Goal: Task Accomplishment & Management: Complete application form

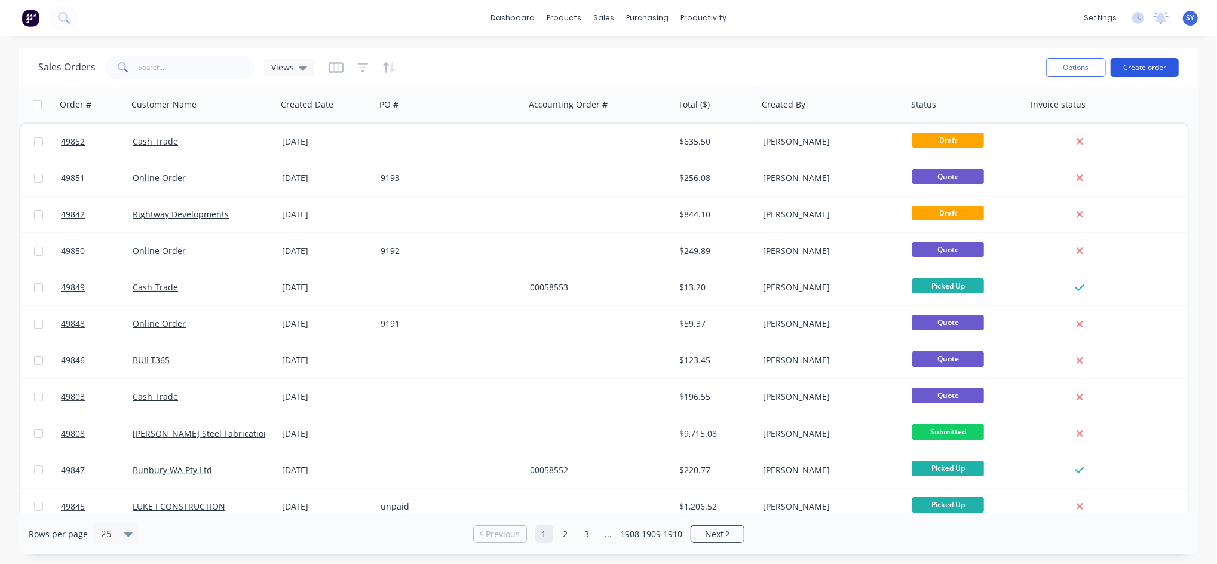
click at [1166, 62] on button "Create order" at bounding box center [1144, 67] width 68 height 19
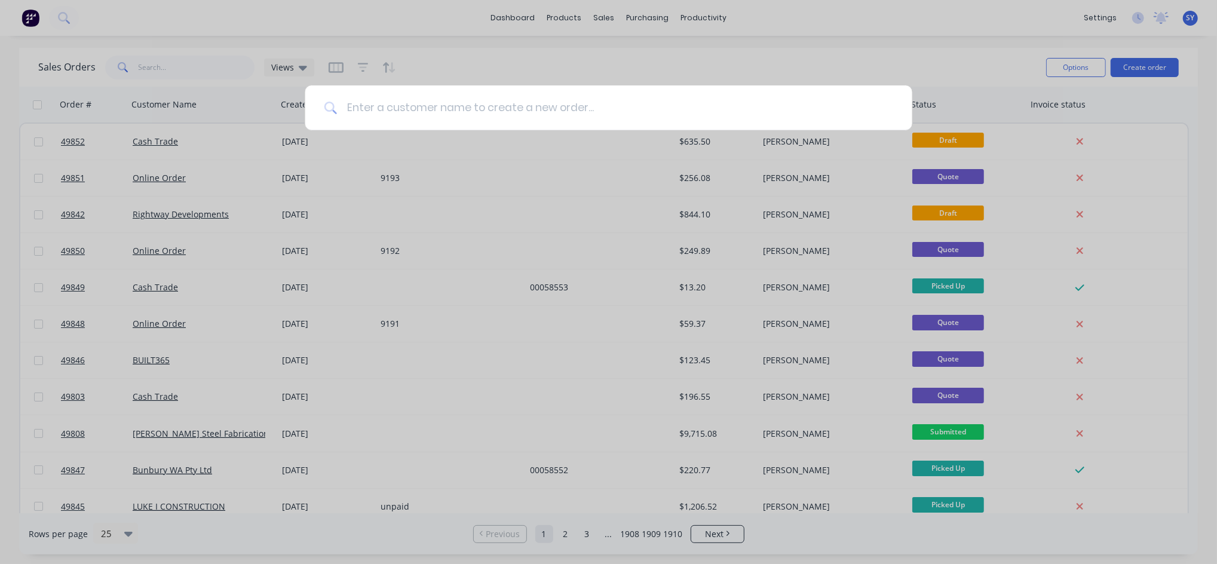
click at [571, 105] on input at bounding box center [615, 107] width 556 height 45
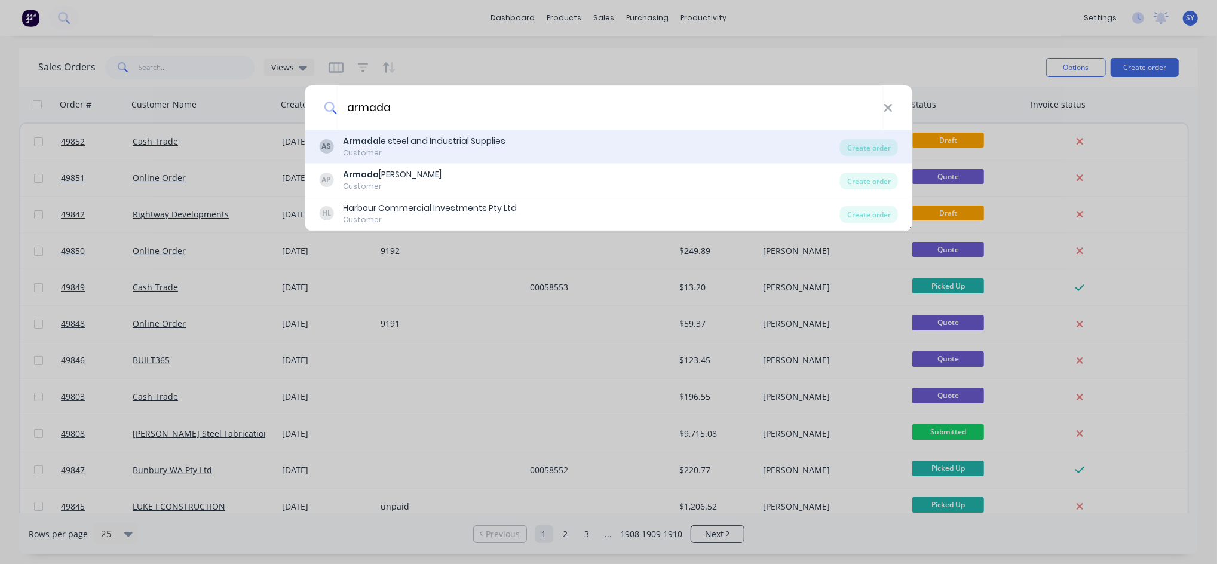
type input "armada"
click at [463, 139] on div "Armada le steel and Industrial Supplies" at bounding box center [424, 141] width 162 height 13
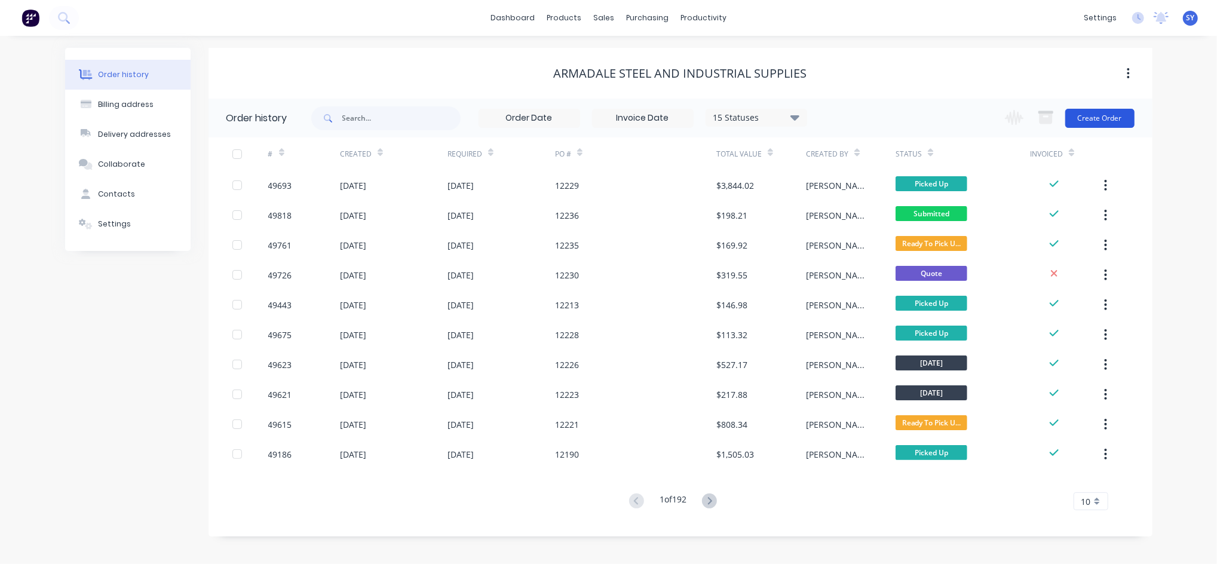
click at [1084, 118] on button "Create Order" at bounding box center [1099, 118] width 69 height 19
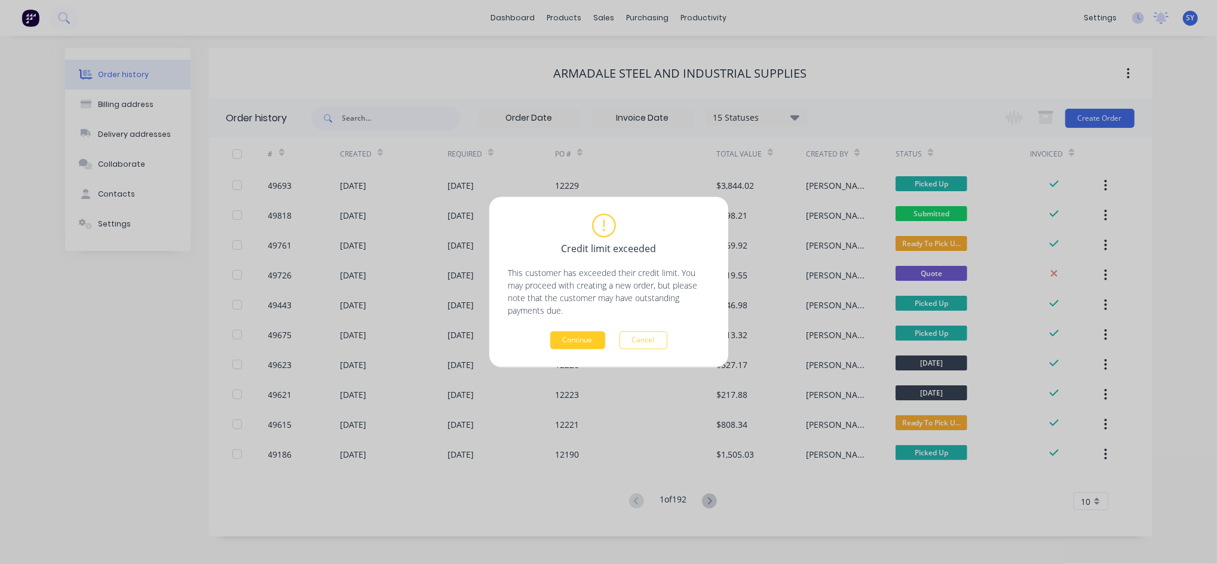
click at [584, 342] on button "Continue" at bounding box center [577, 340] width 55 height 18
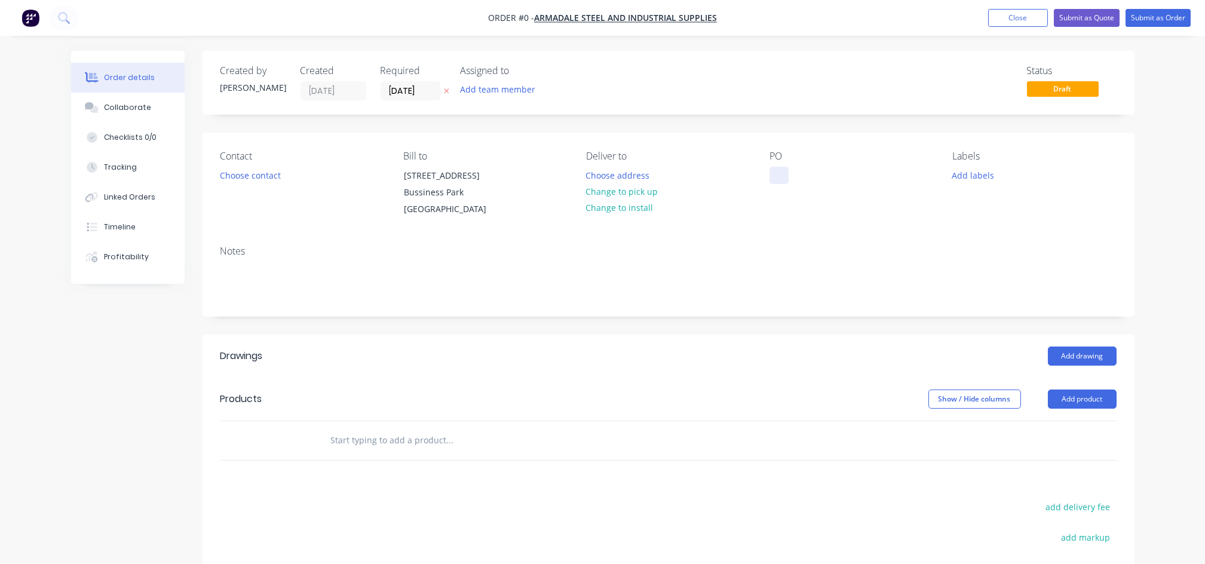
click at [776, 178] on div at bounding box center [778, 175] width 19 height 17
click at [245, 177] on button "Choose contact" at bounding box center [249, 175] width 73 height 16
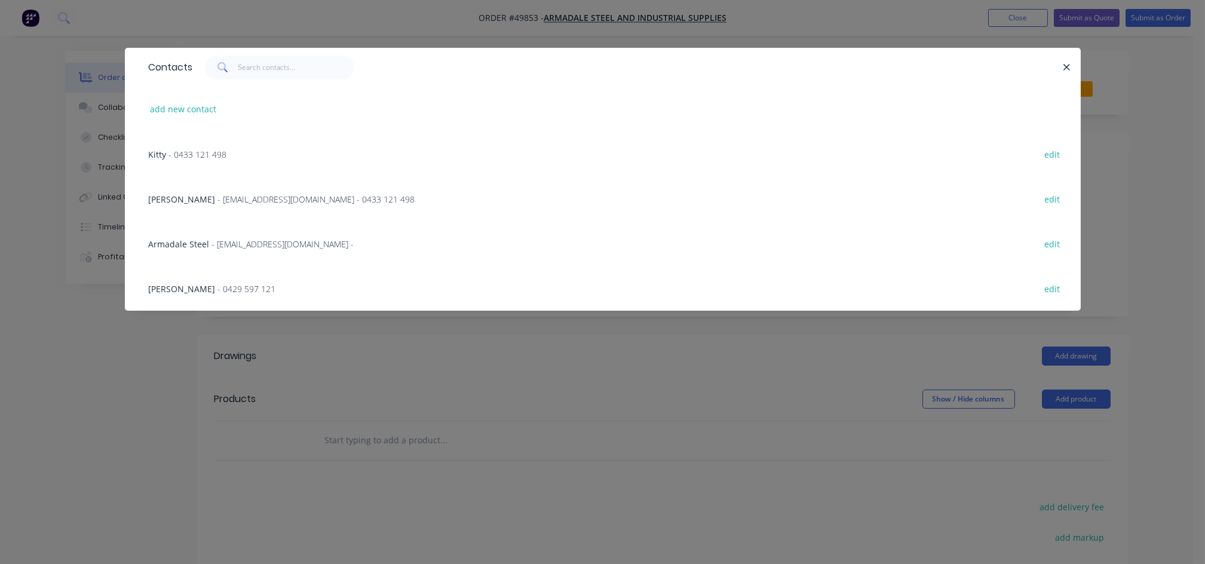
click at [218, 196] on span "- [EMAIL_ADDRESS][DOMAIN_NAME] - 0433 121 498" at bounding box center [316, 198] width 197 height 11
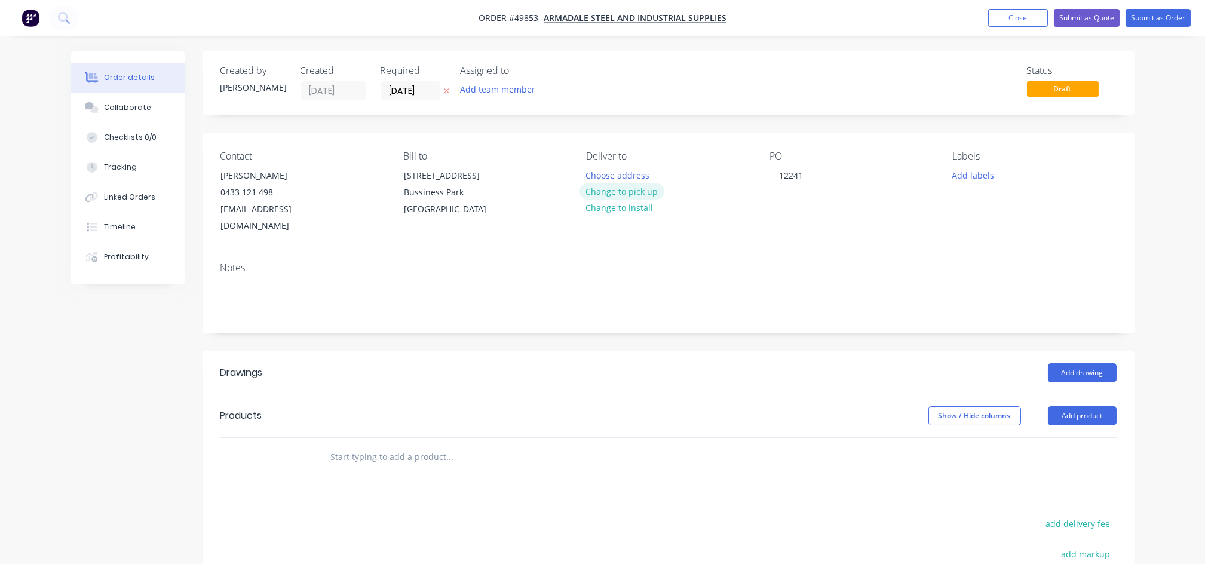
click at [610, 191] on button "Change to pick up" at bounding box center [621, 191] width 85 height 16
click at [1068, 363] on button "Add drawing" at bounding box center [1082, 372] width 69 height 19
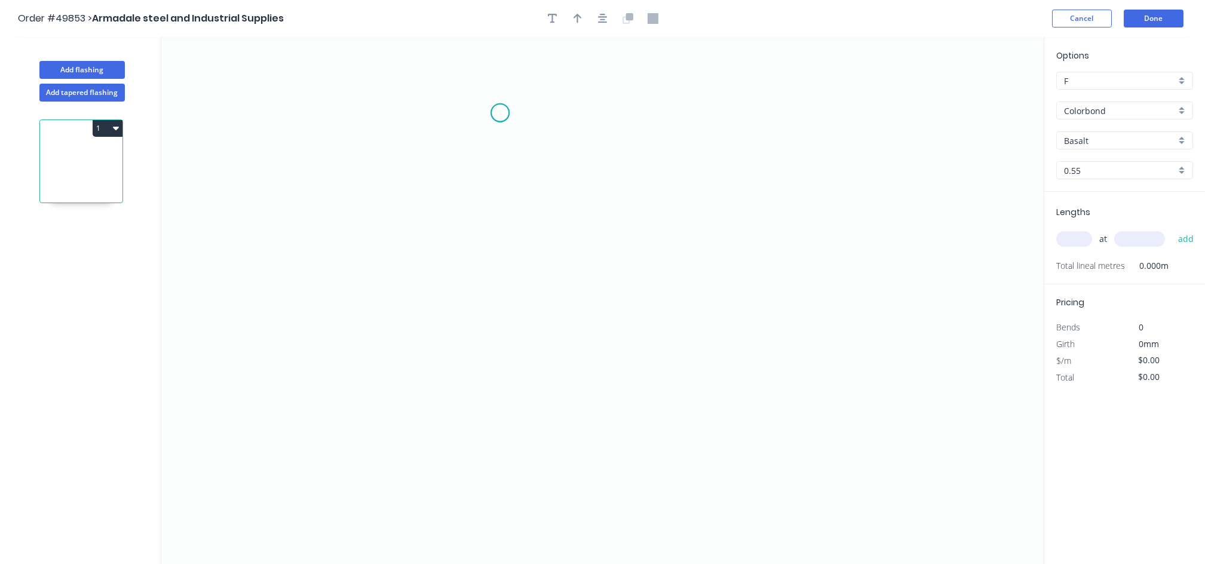
click at [500, 113] on icon "0" at bounding box center [602, 300] width 882 height 527
click at [482, 139] on icon "0" at bounding box center [602, 300] width 882 height 527
click at [485, 393] on icon "0 ?" at bounding box center [602, 300] width 882 height 527
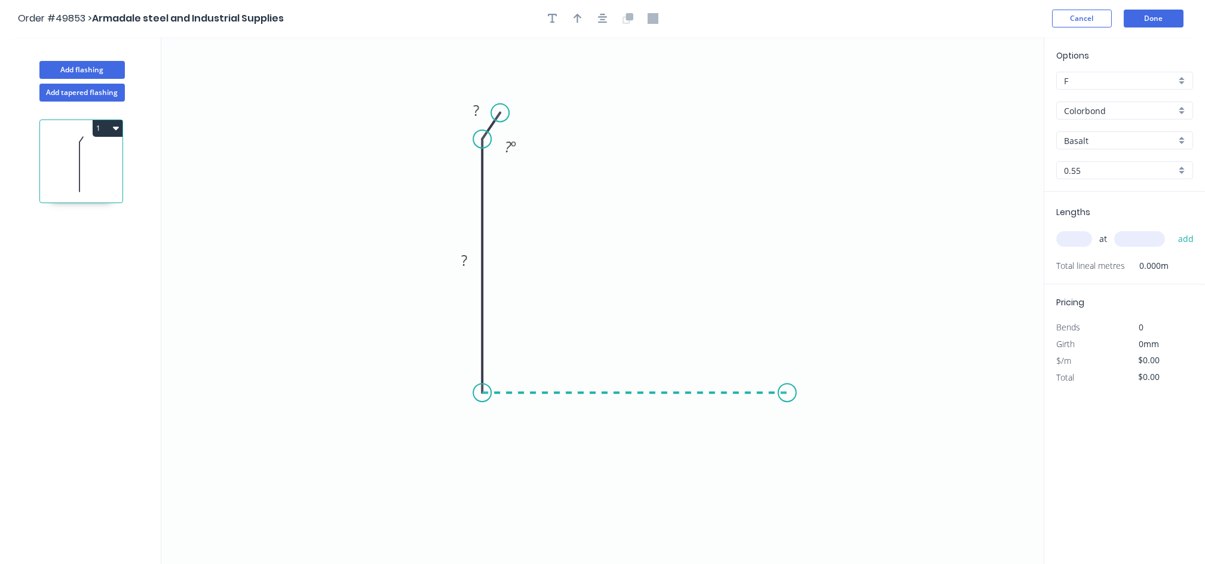
click at [787, 395] on icon "0 ? ? ? º" at bounding box center [602, 300] width 882 height 527
click at [804, 380] on icon "0 ? ? ? ? º" at bounding box center [602, 300] width 882 height 527
click at [1086, 136] on input "Basalt" at bounding box center [1120, 140] width 112 height 13
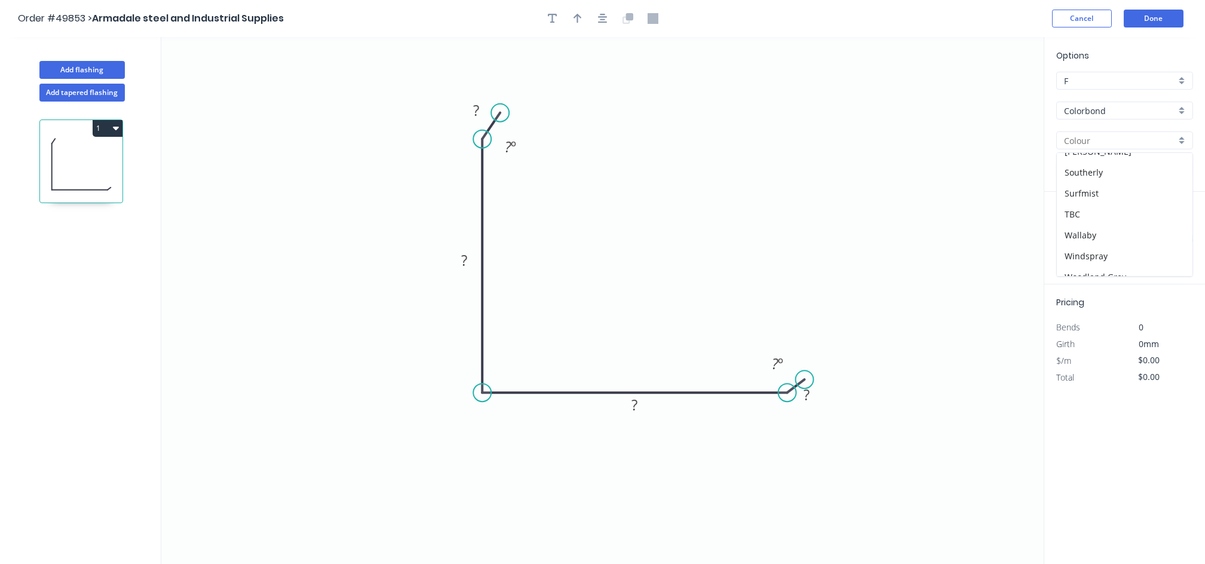
scroll to position [339, 0]
click at [1123, 263] on div "Woodland Grey" at bounding box center [1124, 265] width 136 height 21
type input "Woodland Grey"
click at [576, 21] on icon "button" at bounding box center [577, 18] width 8 height 11
drag, startPoint x: 982, startPoint y: 90, endPoint x: 379, endPoint y: 289, distance: 634.8
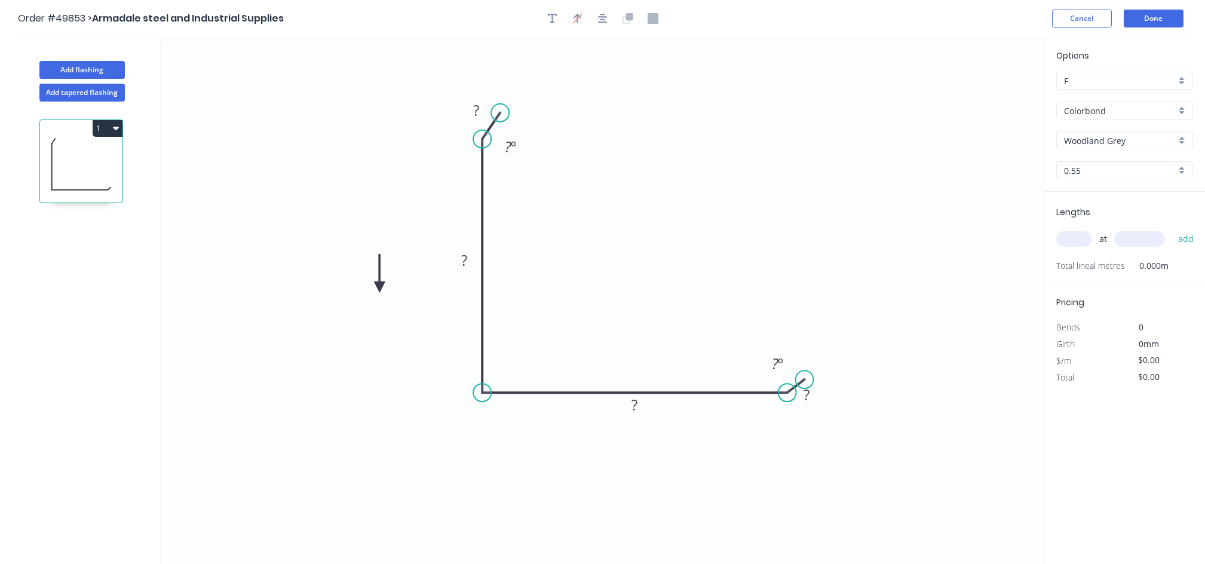
click at [379, 289] on icon at bounding box center [379, 273] width 11 height 38
click at [379, 289] on icon at bounding box center [379, 275] width 11 height 38
click at [379, 289] on icon at bounding box center [389, 279] width 35 height 35
click at [379, 289] on icon at bounding box center [389, 298] width 35 height 35
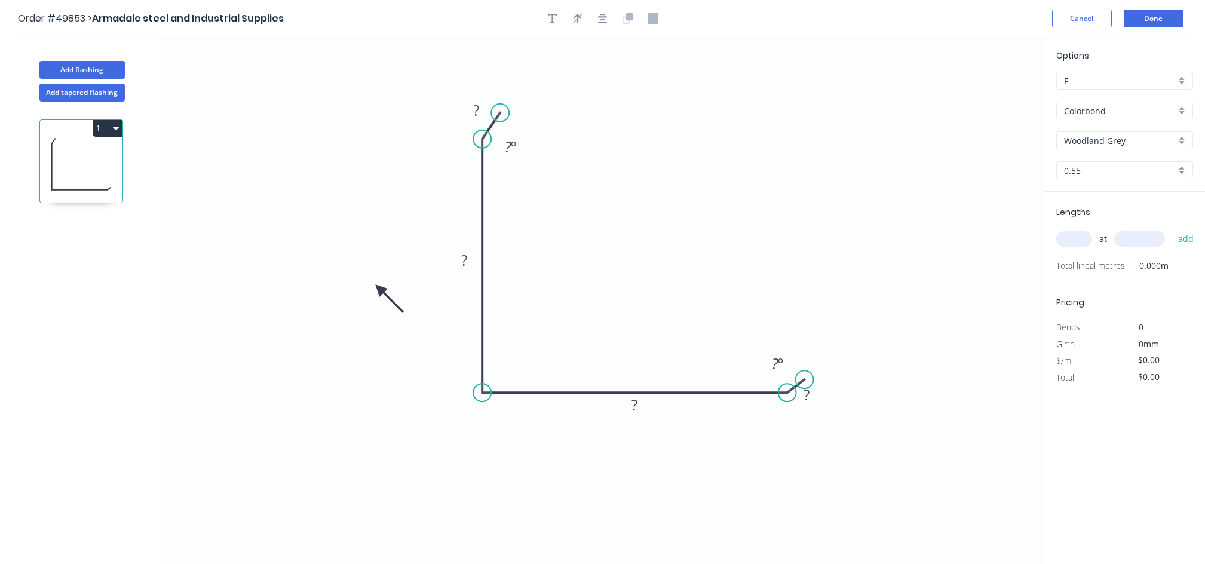
click at [379, 289] on icon at bounding box center [389, 298] width 35 height 35
click at [473, 115] on tspan "?" at bounding box center [476, 110] width 6 height 20
click at [459, 253] on rect at bounding box center [464, 261] width 24 height 17
click at [638, 414] on rect at bounding box center [634, 405] width 39 height 24
click at [641, 404] on rect at bounding box center [634, 405] width 24 height 17
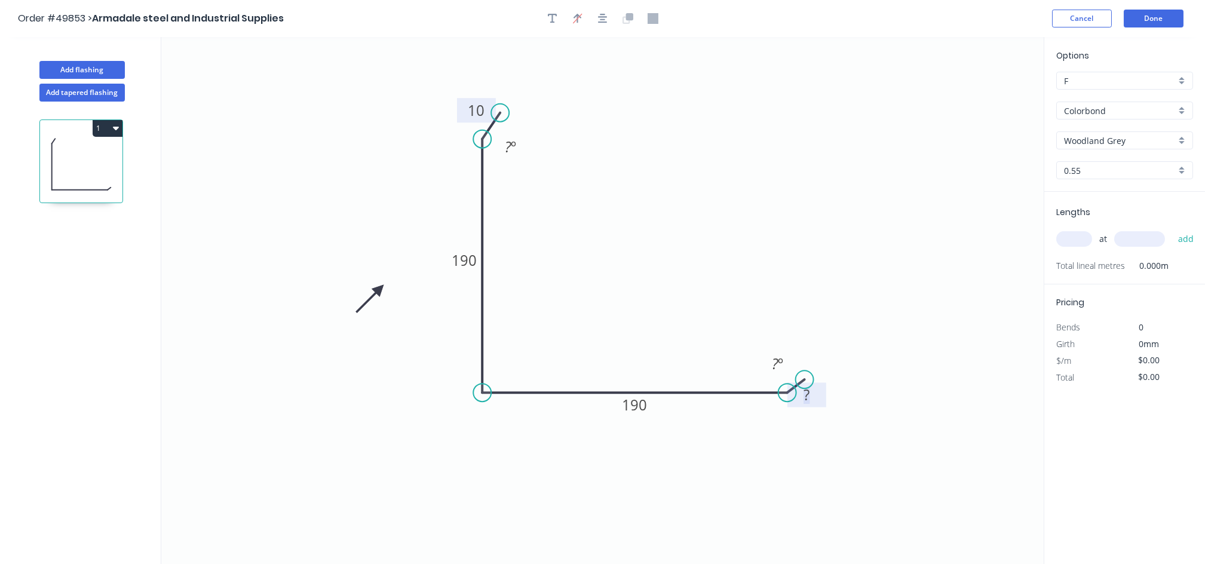
click at [807, 389] on tspan "?" at bounding box center [806, 395] width 6 height 20
click at [804, 377] on circle at bounding box center [804, 375] width 18 height 18
type input "$12.88"
drag, startPoint x: 502, startPoint y: 110, endPoint x: 503, endPoint y: 118, distance: 7.9
click at [503, 118] on circle at bounding box center [503, 118] width 18 height 18
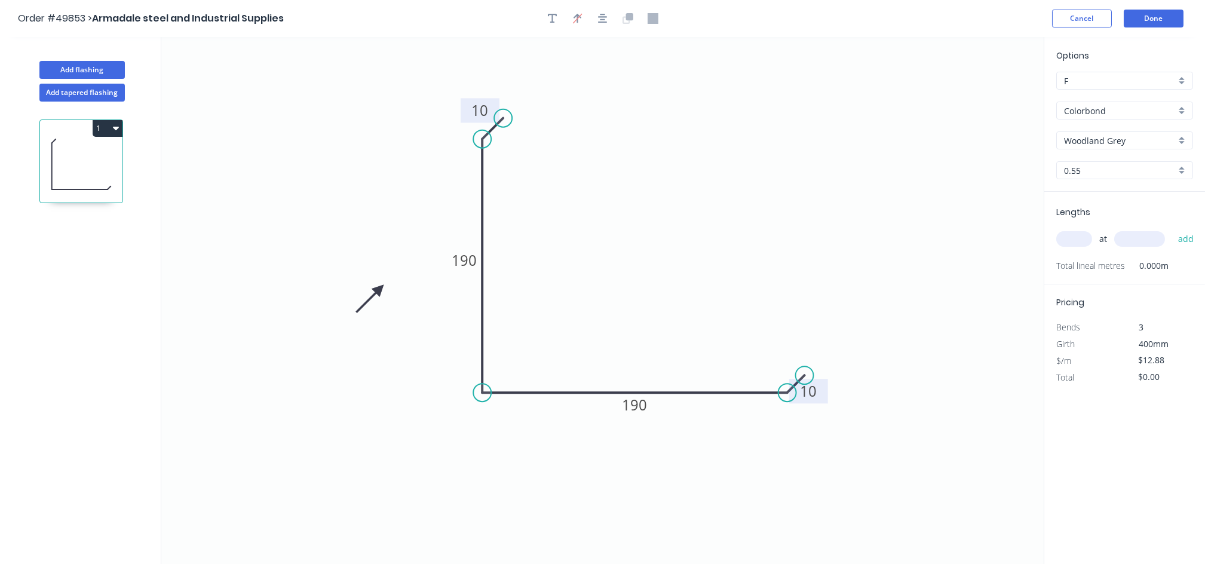
click at [1065, 233] on input "text" at bounding box center [1074, 239] width 36 height 16
click at [1075, 235] on input "text" at bounding box center [1074, 239] width 36 height 16
type input "1"
click at [1133, 236] on input "text" at bounding box center [1139, 239] width 51 height 16
type input "3000"
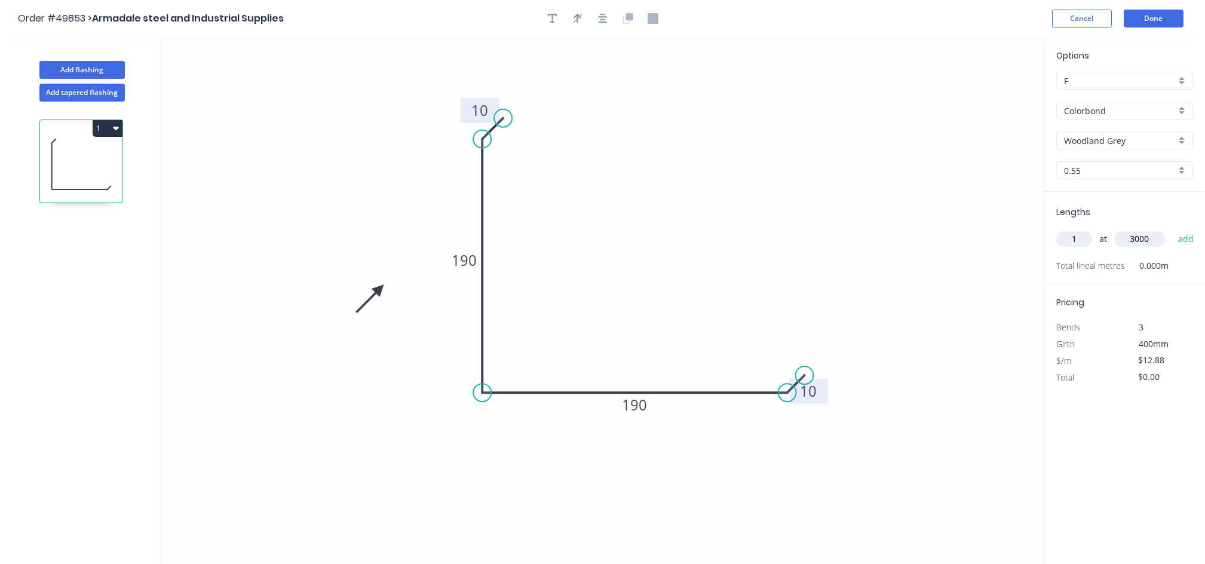
click at [1172, 229] on button "add" at bounding box center [1186, 239] width 28 height 20
type input "$38.64"
click at [1065, 231] on input "text" at bounding box center [1074, 239] width 36 height 16
type input "1"
click at [1134, 241] on input "text" at bounding box center [1139, 239] width 51 height 16
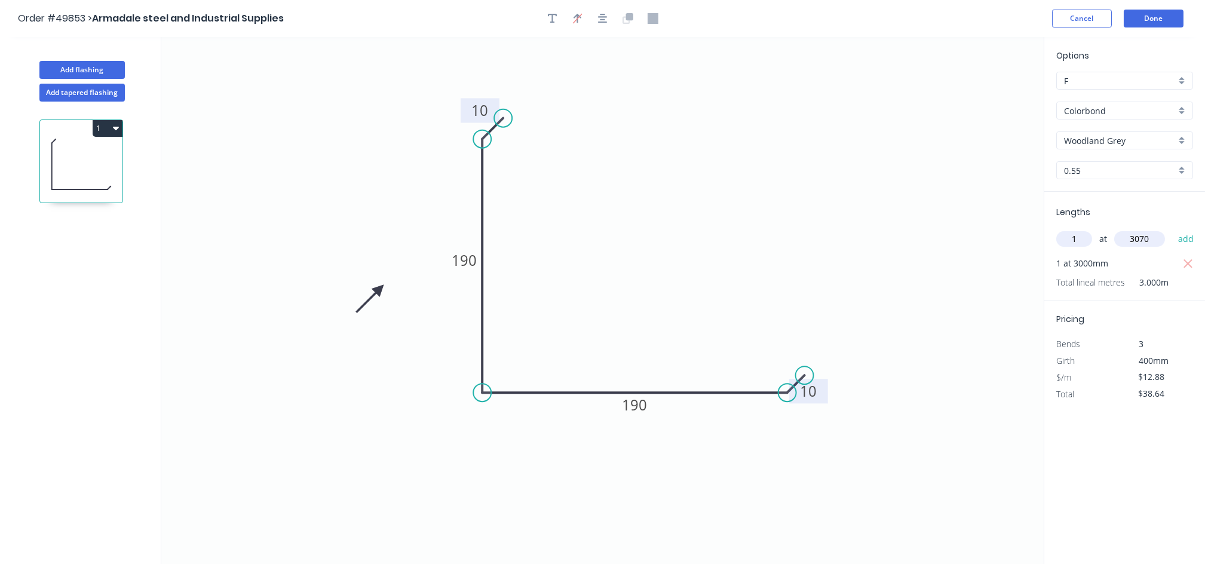
type input "3070"
click at [1172, 229] on button "add" at bounding box center [1186, 239] width 28 height 20
type input "$78.18"
click at [1071, 244] on input "text" at bounding box center [1074, 239] width 36 height 16
type input "6"
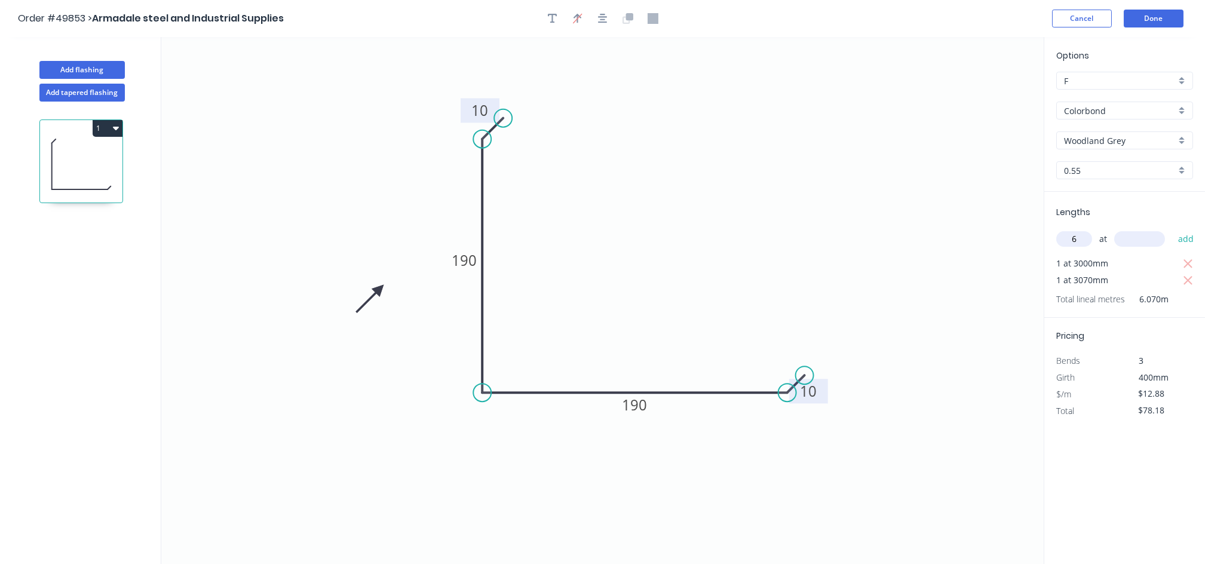
click at [1128, 238] on input "text" at bounding box center [1139, 239] width 51 height 16
type input "4300"
click at [1172, 229] on button "add" at bounding box center [1186, 239] width 28 height 20
type input "$410.49"
click at [1163, 23] on button "Done" at bounding box center [1153, 19] width 60 height 18
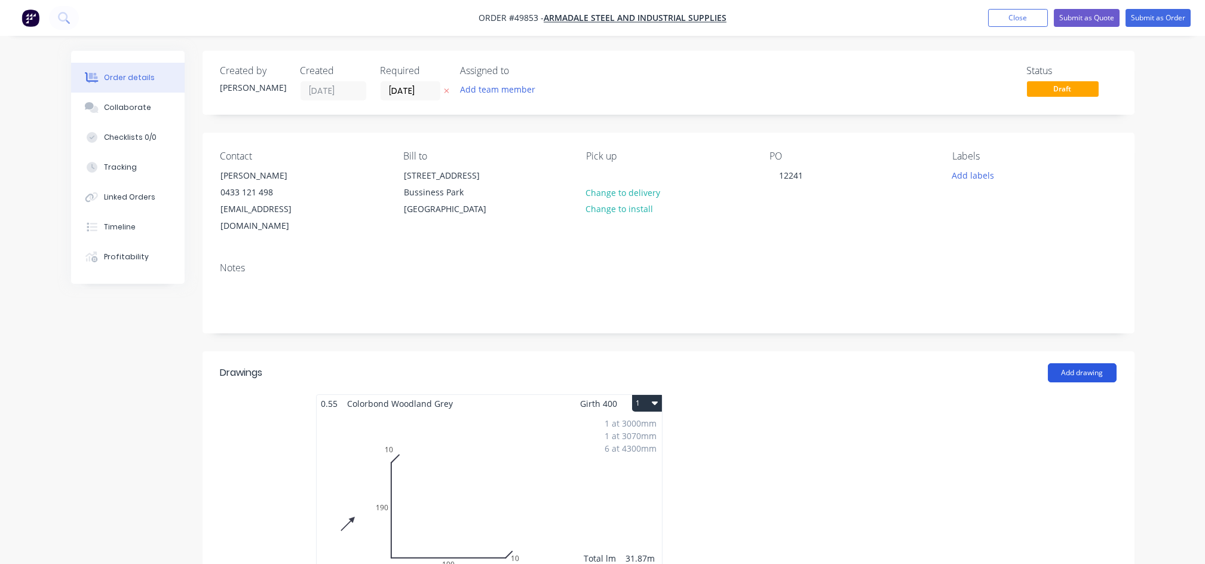
click at [1086, 363] on button "Add drawing" at bounding box center [1082, 372] width 69 height 19
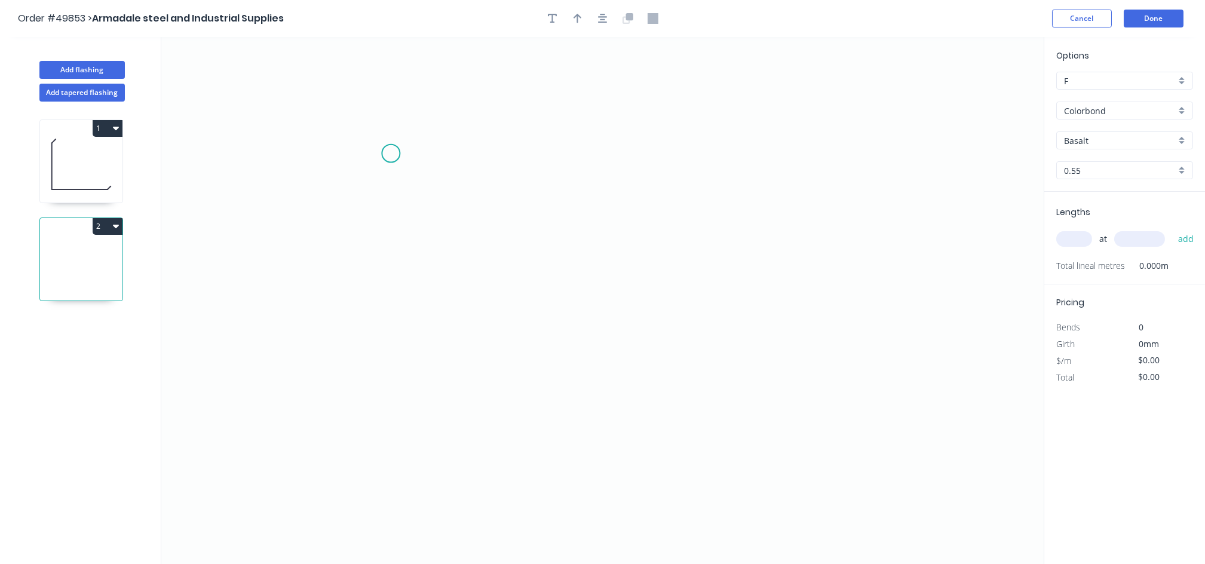
click at [398, 155] on icon "0" at bounding box center [602, 300] width 882 height 527
click at [412, 173] on icon at bounding box center [401, 163] width 21 height 21
click at [417, 398] on icon "0 ?" at bounding box center [602, 300] width 882 height 527
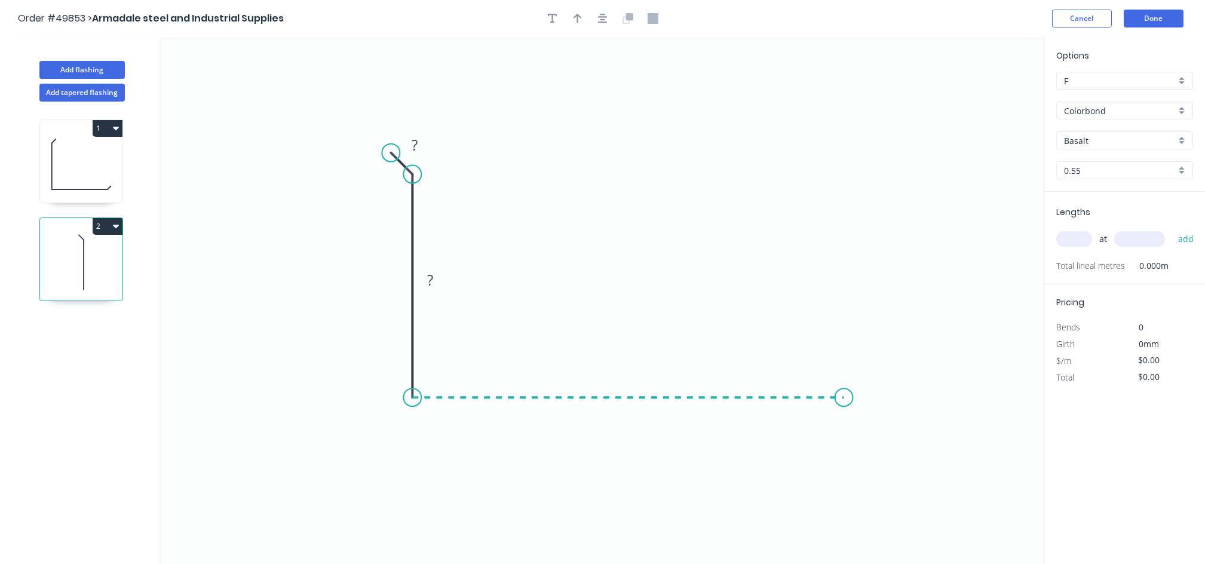
click at [844, 395] on icon "0 ? ?" at bounding box center [602, 300] width 882 height 527
click at [867, 411] on icon "0 ? ? ?" at bounding box center [602, 300] width 882 height 527
click at [414, 139] on tspan "?" at bounding box center [414, 145] width 6 height 20
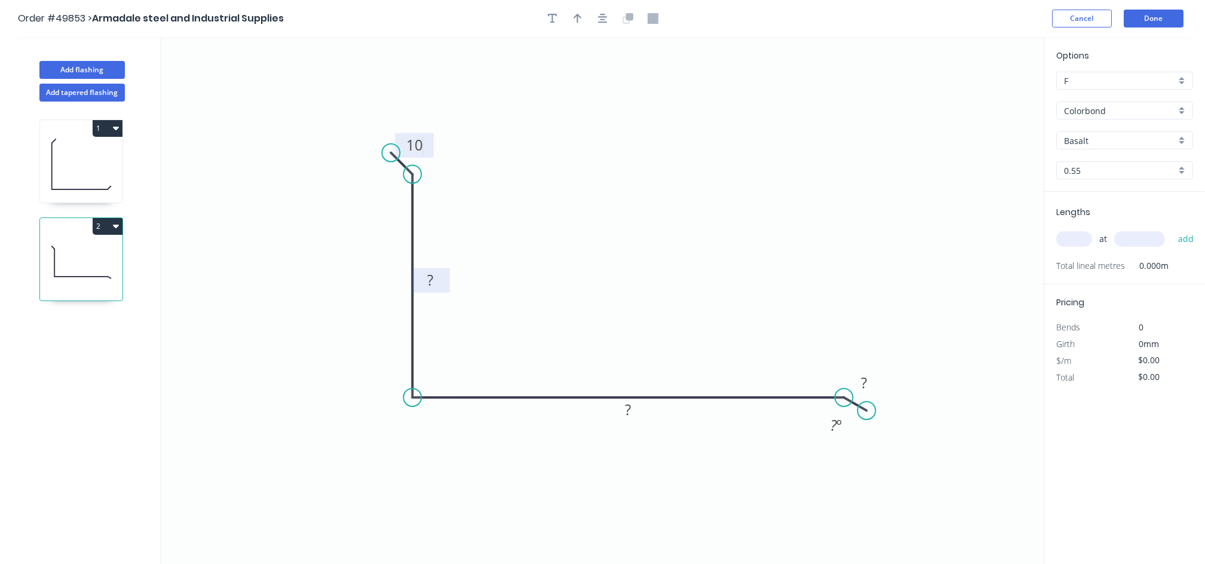
click at [432, 288] on tspan "?" at bounding box center [430, 280] width 6 height 20
click at [641, 417] on rect at bounding box center [628, 410] width 39 height 24
click at [633, 410] on rect at bounding box center [628, 410] width 24 height 17
click at [870, 381] on rect at bounding box center [864, 383] width 24 height 17
click at [861, 414] on circle at bounding box center [861, 415] width 18 height 18
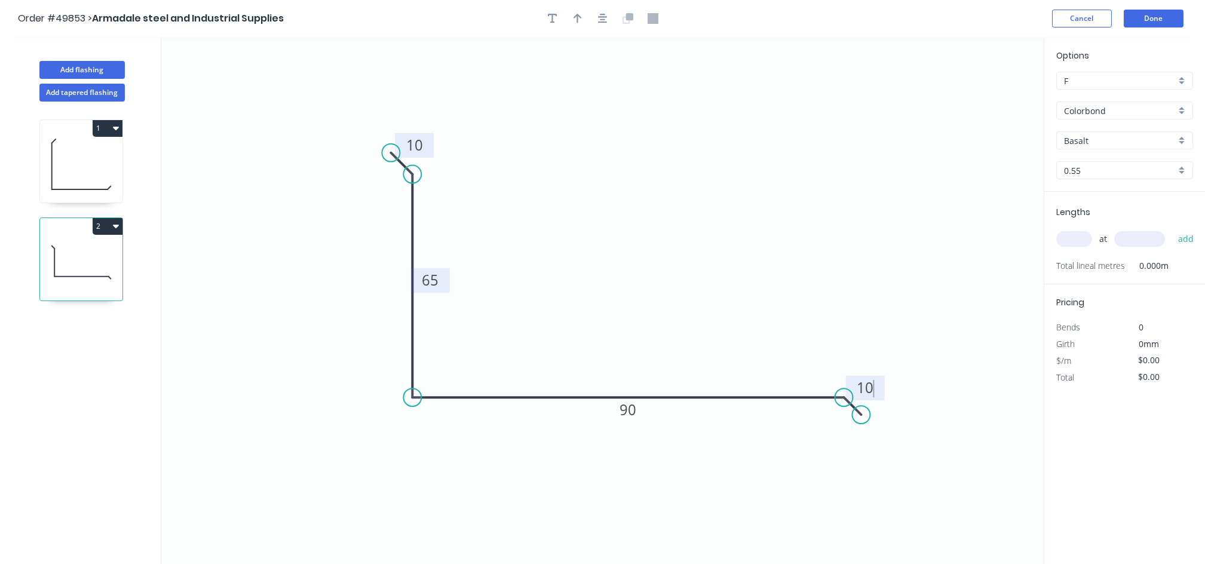
type input "$8.41"
click at [1110, 145] on input "Basalt" at bounding box center [1120, 140] width 112 height 13
click at [1117, 268] on div "Woodland Grey" at bounding box center [1124, 265] width 136 height 21
type input "Woodland Grey"
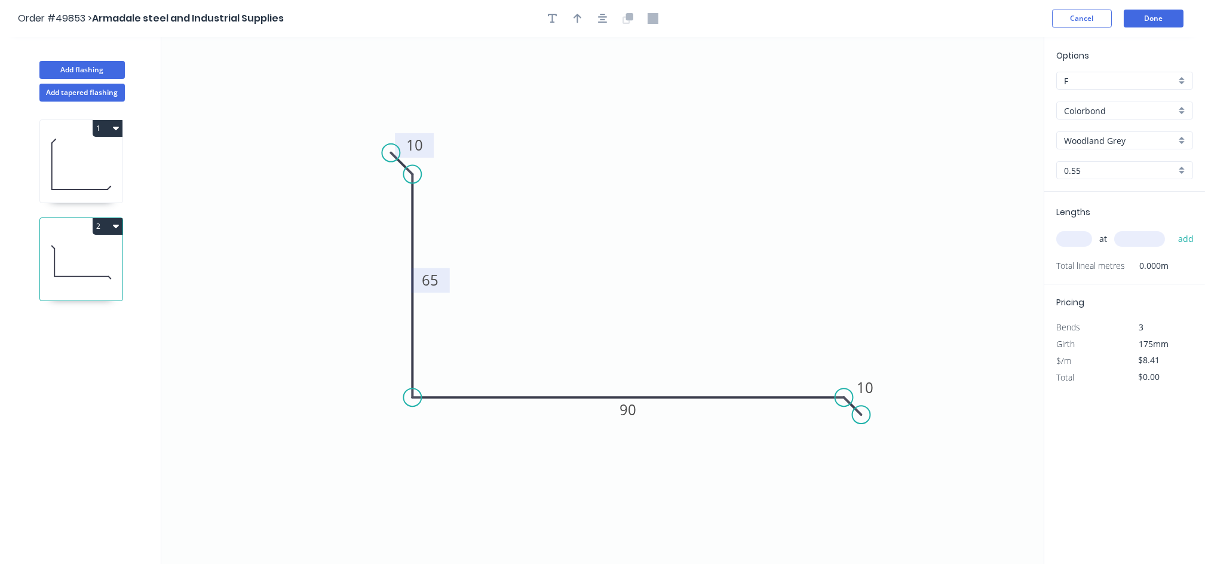
click at [1073, 236] on input "text" at bounding box center [1074, 239] width 36 height 16
type input "5"
click at [1140, 237] on input "text" at bounding box center [1139, 239] width 51 height 16
type input "4200"
click at [1172, 229] on button "add" at bounding box center [1186, 239] width 28 height 20
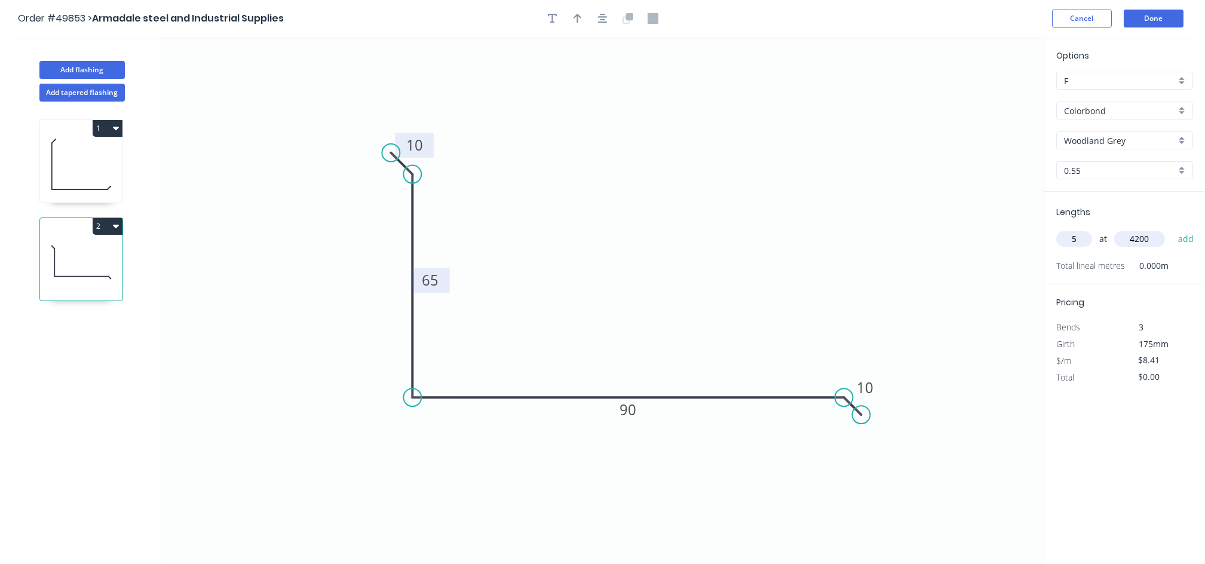
type input "$176.61"
click at [576, 16] on icon "button" at bounding box center [577, 19] width 8 height 10
drag, startPoint x: 982, startPoint y: 96, endPoint x: 583, endPoint y: 310, distance: 452.9
click at [583, 311] on icon at bounding box center [587, 294] width 11 height 38
click at [1149, 22] on button "Done" at bounding box center [1153, 19] width 60 height 18
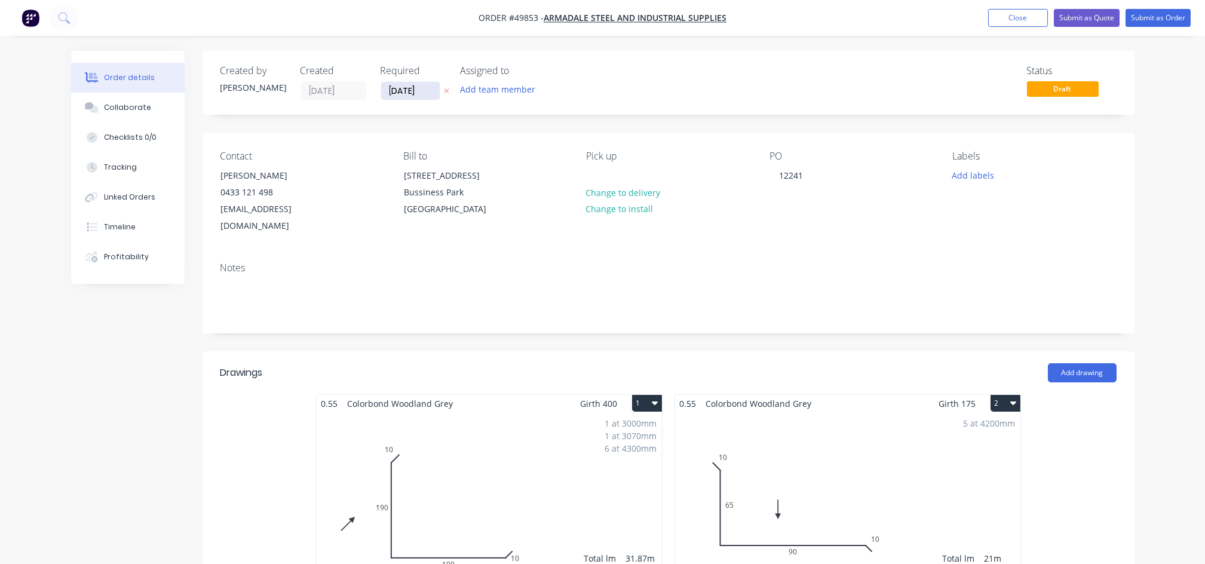
click at [413, 91] on input "[DATE]" at bounding box center [410, 91] width 59 height 18
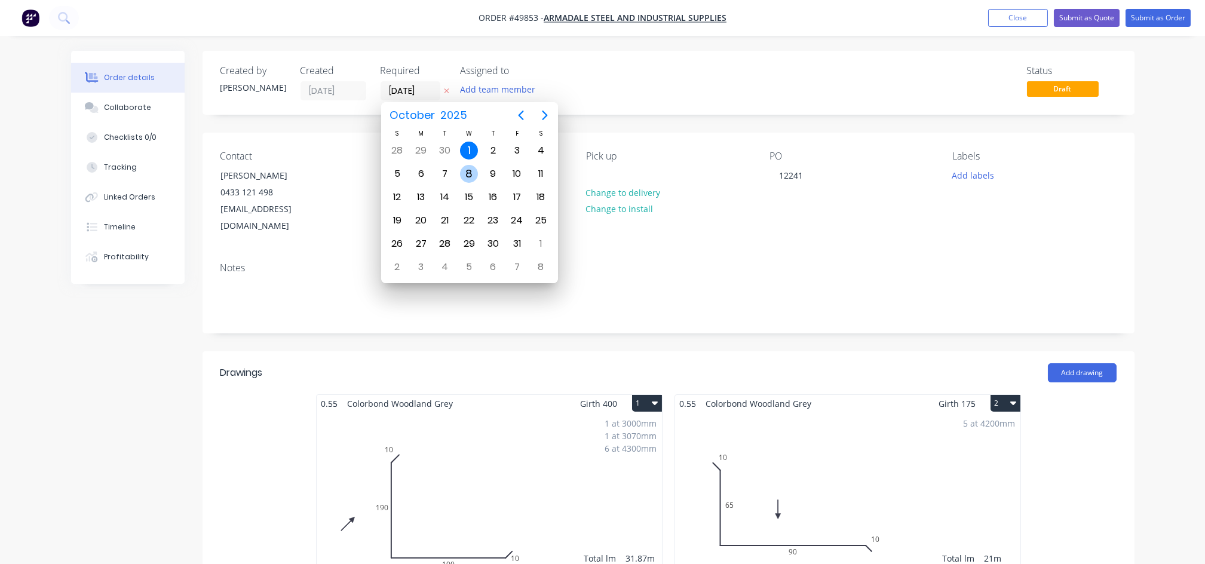
click at [468, 174] on div "8" at bounding box center [469, 174] width 18 height 18
type input "[DATE]"
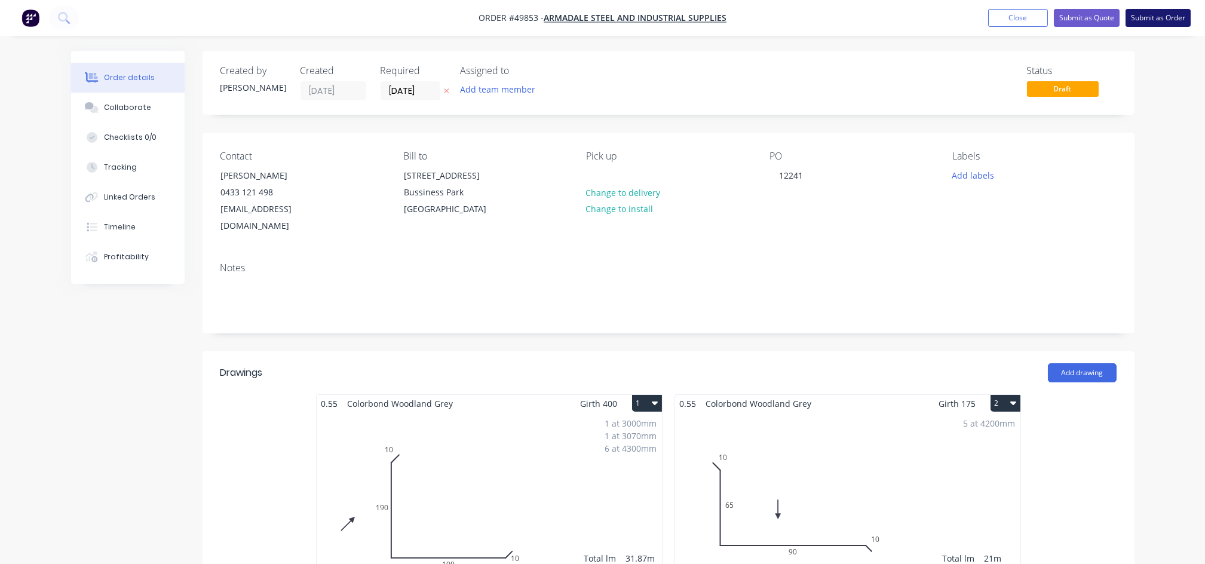
click at [1174, 16] on button "Submit as Order" at bounding box center [1157, 18] width 65 height 18
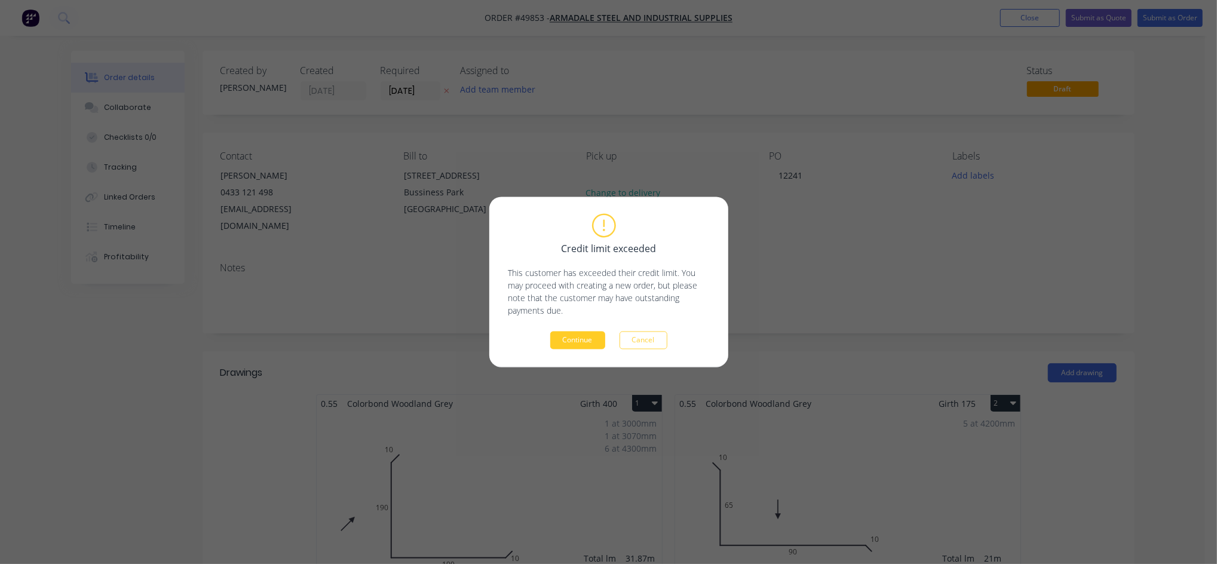
click at [579, 342] on button "Continue" at bounding box center [577, 340] width 55 height 18
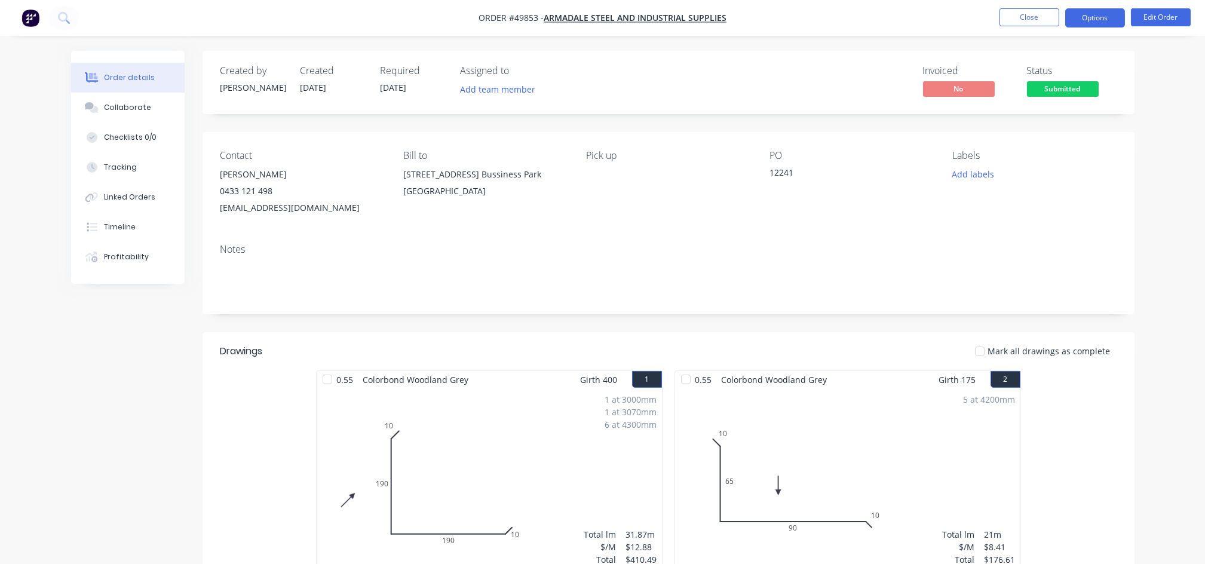
click at [1104, 23] on button "Options" at bounding box center [1095, 17] width 60 height 19
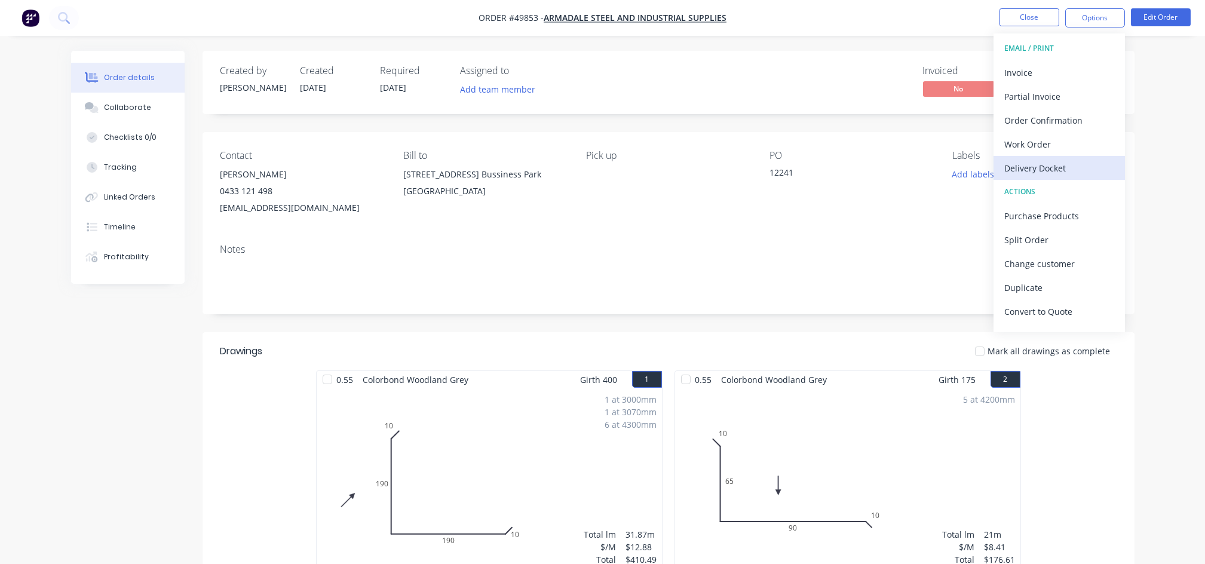
click at [1042, 171] on div "Delivery Docket" at bounding box center [1059, 167] width 110 height 17
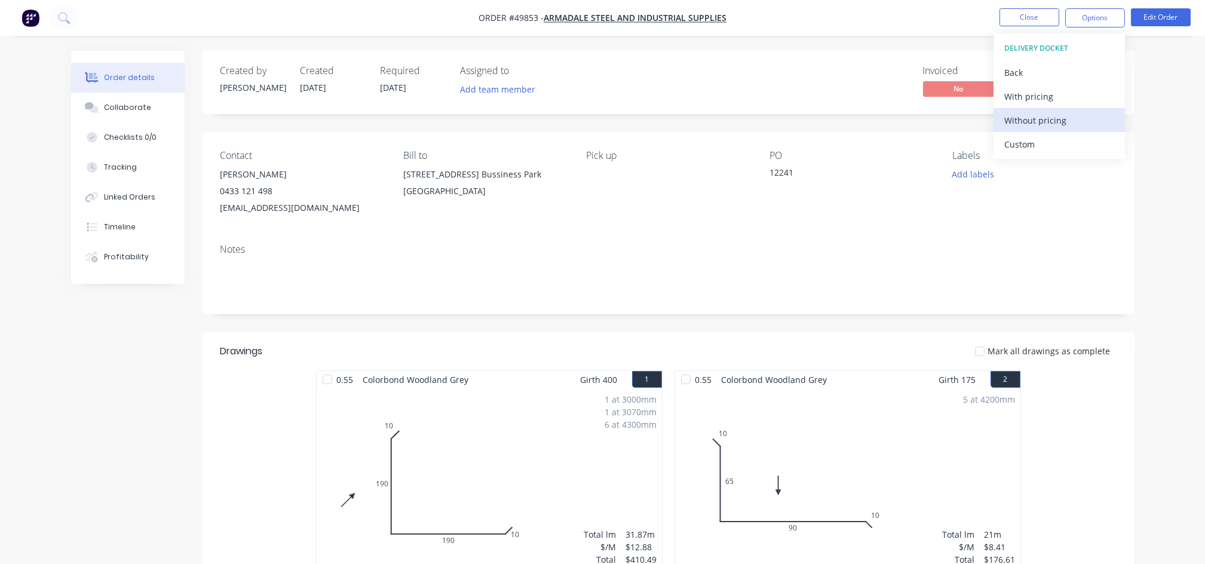
click at [1016, 127] on div "Without pricing" at bounding box center [1059, 120] width 110 height 17
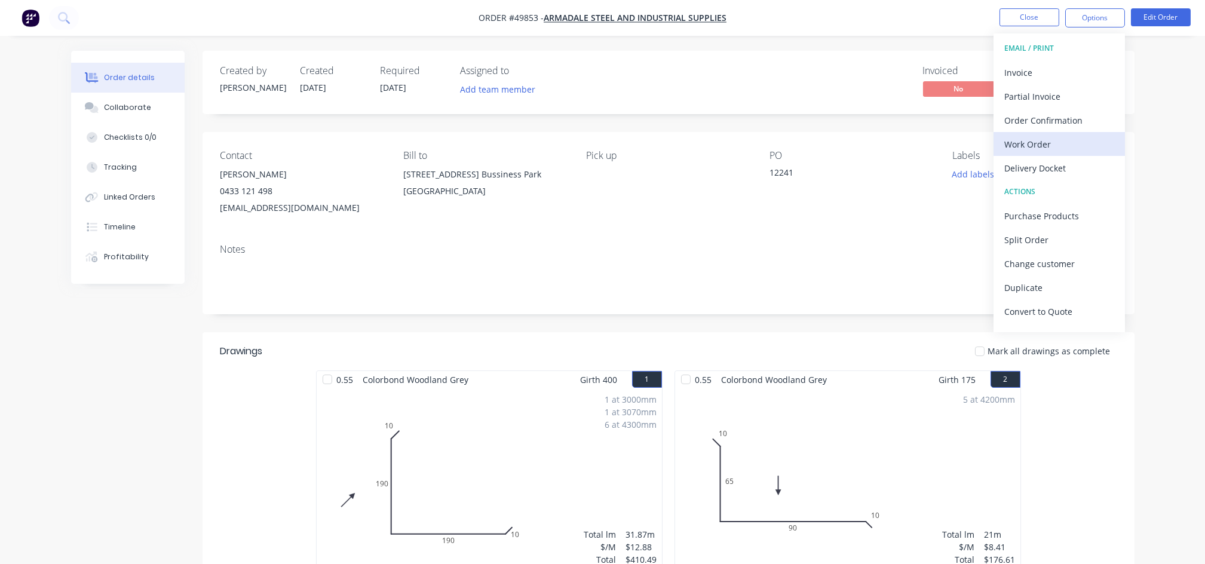
click at [1030, 142] on div "Work Order" at bounding box center [1059, 144] width 110 height 17
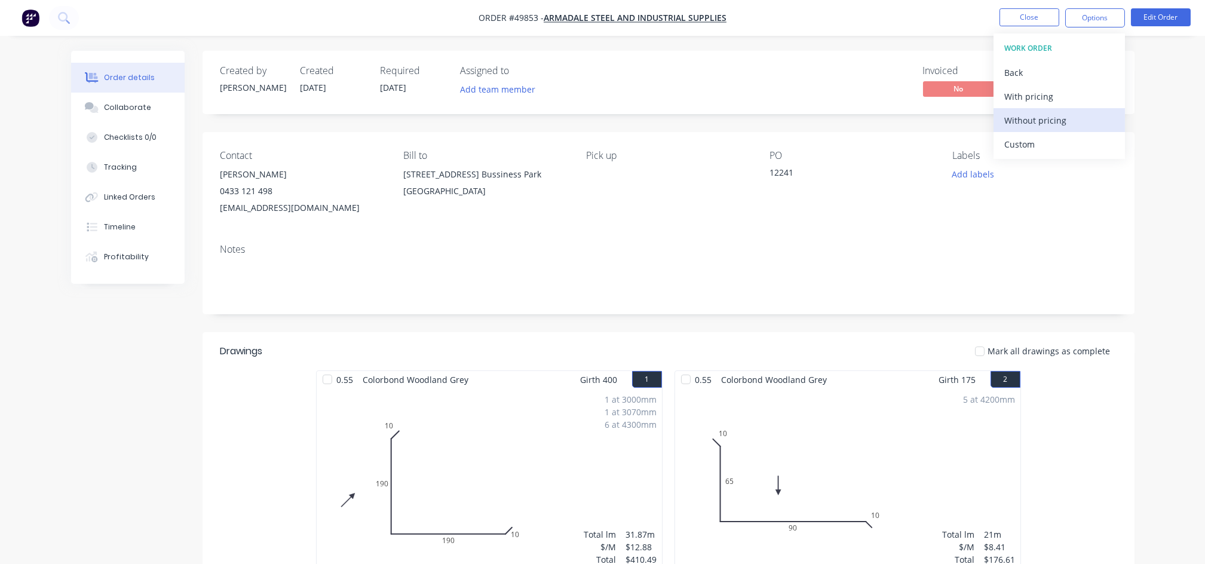
click at [1029, 118] on div "Without pricing" at bounding box center [1059, 120] width 110 height 17
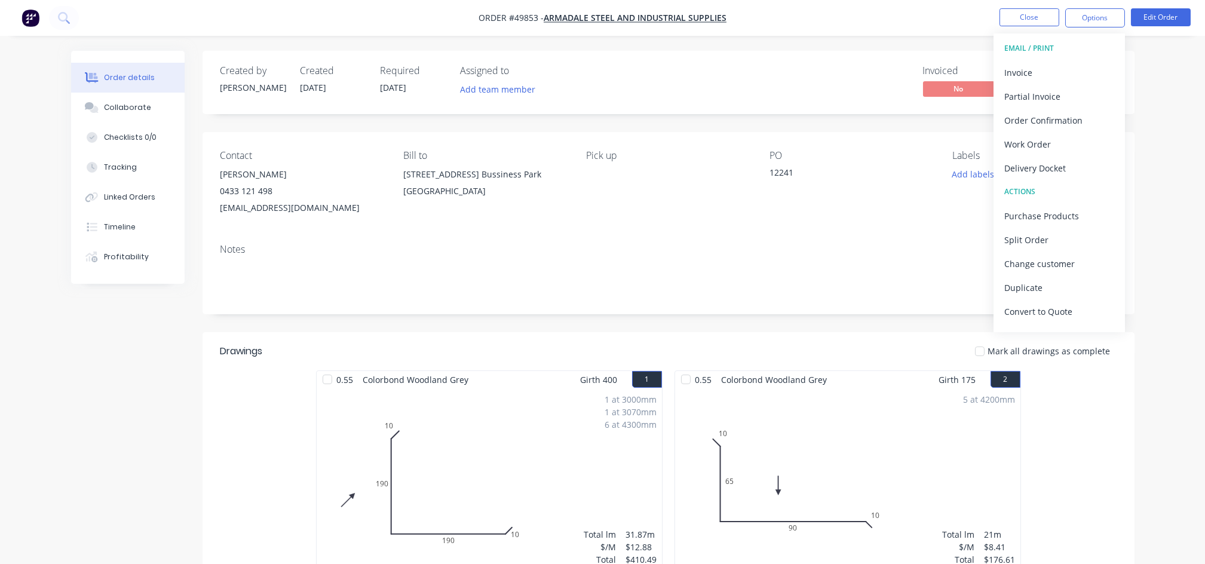
click at [870, 218] on div "Contact [PERSON_NAME] [PHONE_NUMBER] [EMAIL_ADDRESS][DOMAIN_NAME] Bill to [STRE…" at bounding box center [668, 183] width 932 height 102
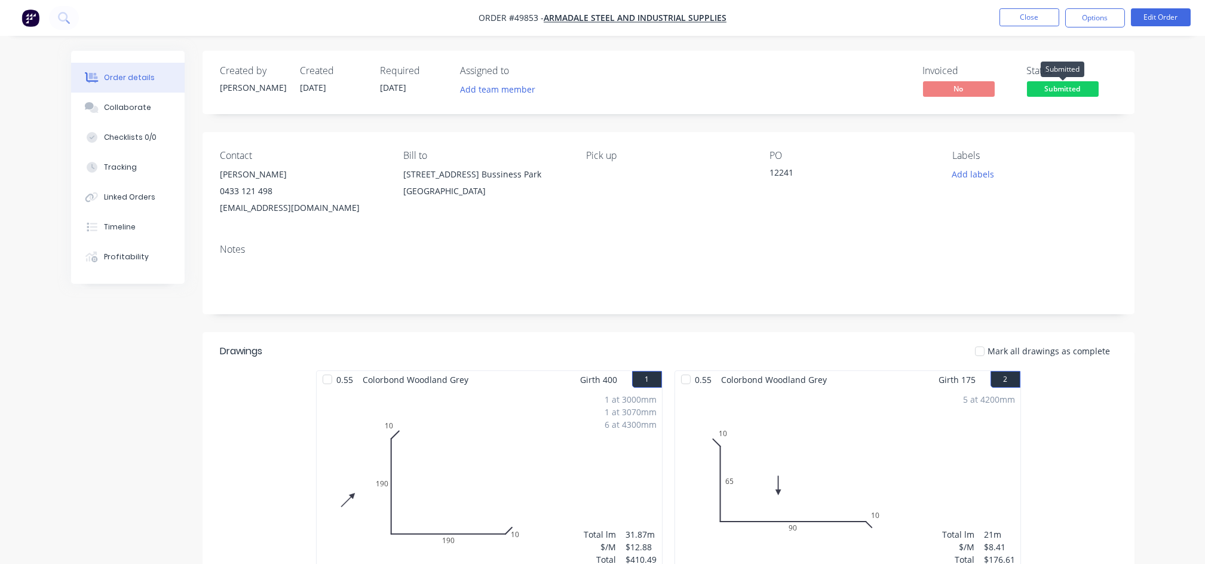
click at [1055, 90] on span "Submitted" at bounding box center [1063, 88] width 72 height 15
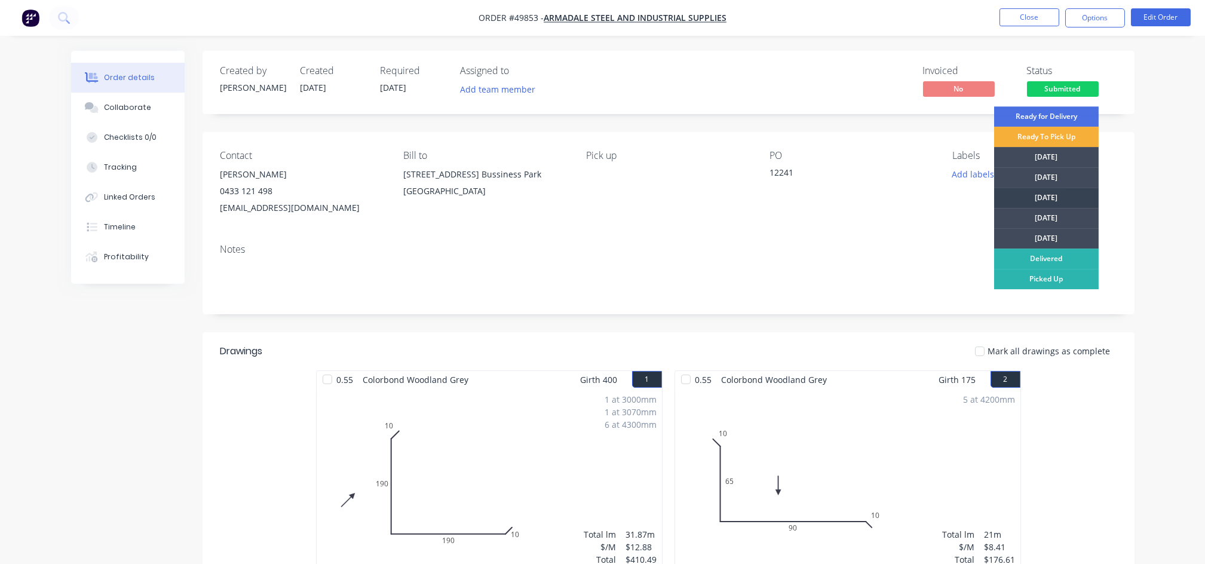
click at [1045, 197] on div "[DATE]" at bounding box center [1046, 198] width 105 height 20
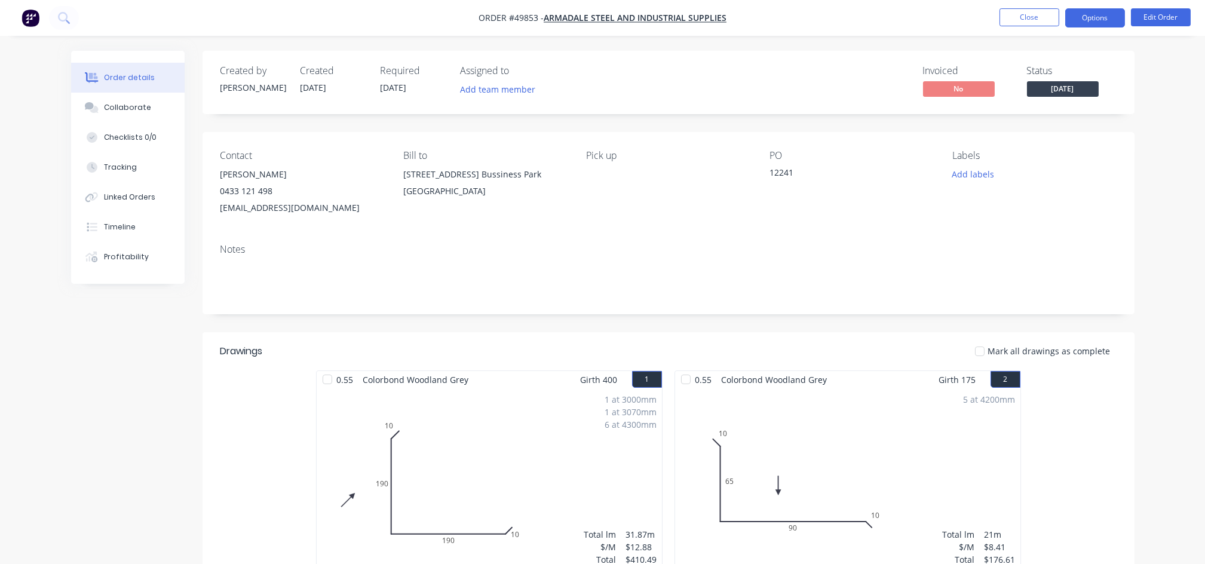
click at [1104, 18] on button "Options" at bounding box center [1095, 17] width 60 height 19
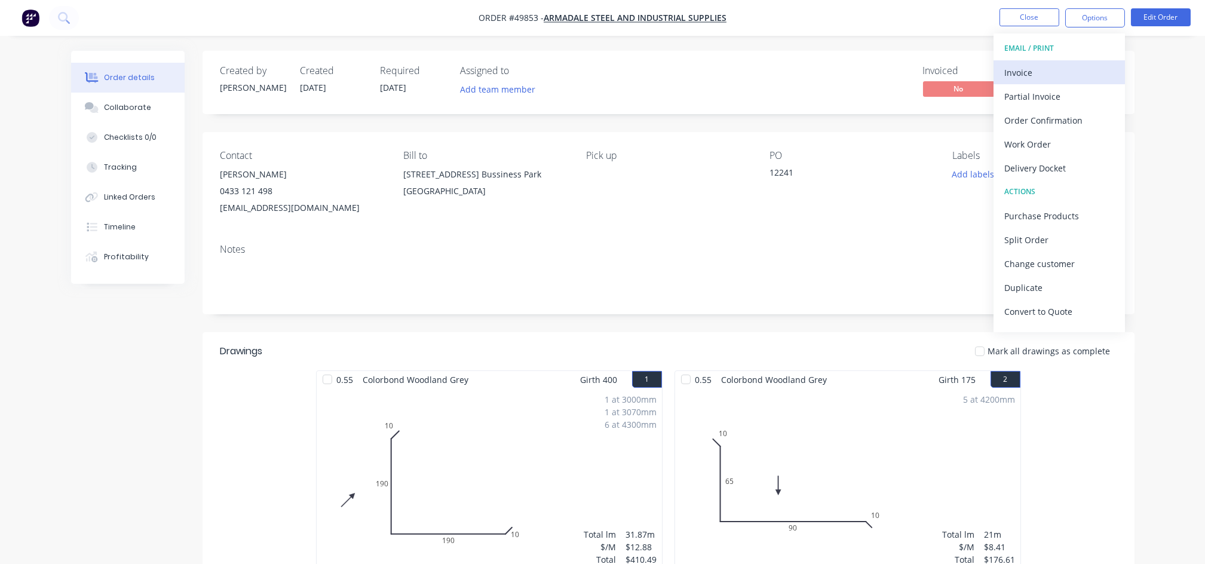
click at [1044, 77] on div "Invoice" at bounding box center [1059, 72] width 110 height 17
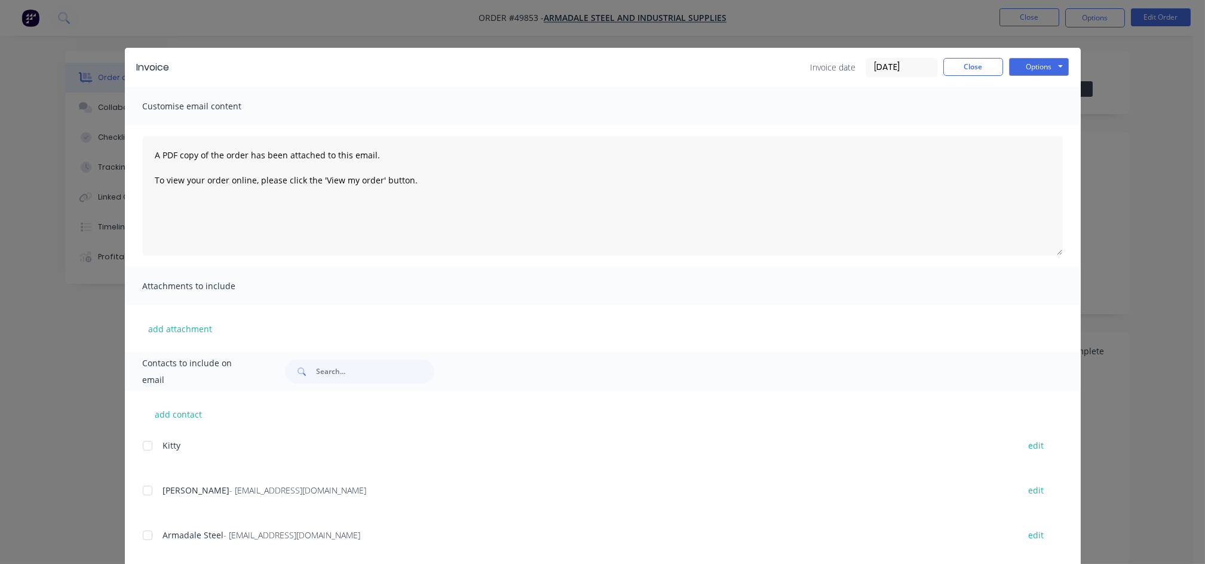
click at [139, 499] on div at bounding box center [148, 490] width 24 height 24
click at [1033, 63] on button "Options" at bounding box center [1039, 67] width 60 height 18
click at [1030, 126] on button "Email" at bounding box center [1047, 128] width 76 height 20
click at [973, 63] on button "Close" at bounding box center [973, 67] width 60 height 18
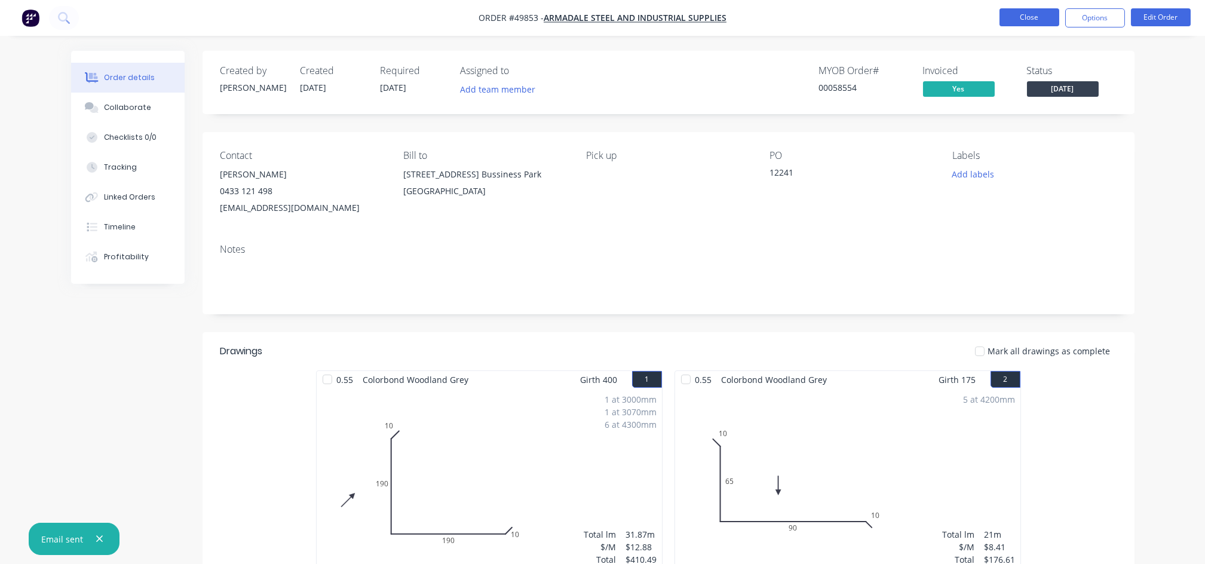
click at [1015, 20] on button "Close" at bounding box center [1029, 17] width 60 height 18
